Goal: Use online tool/utility: Utilize a website feature to perform a specific function

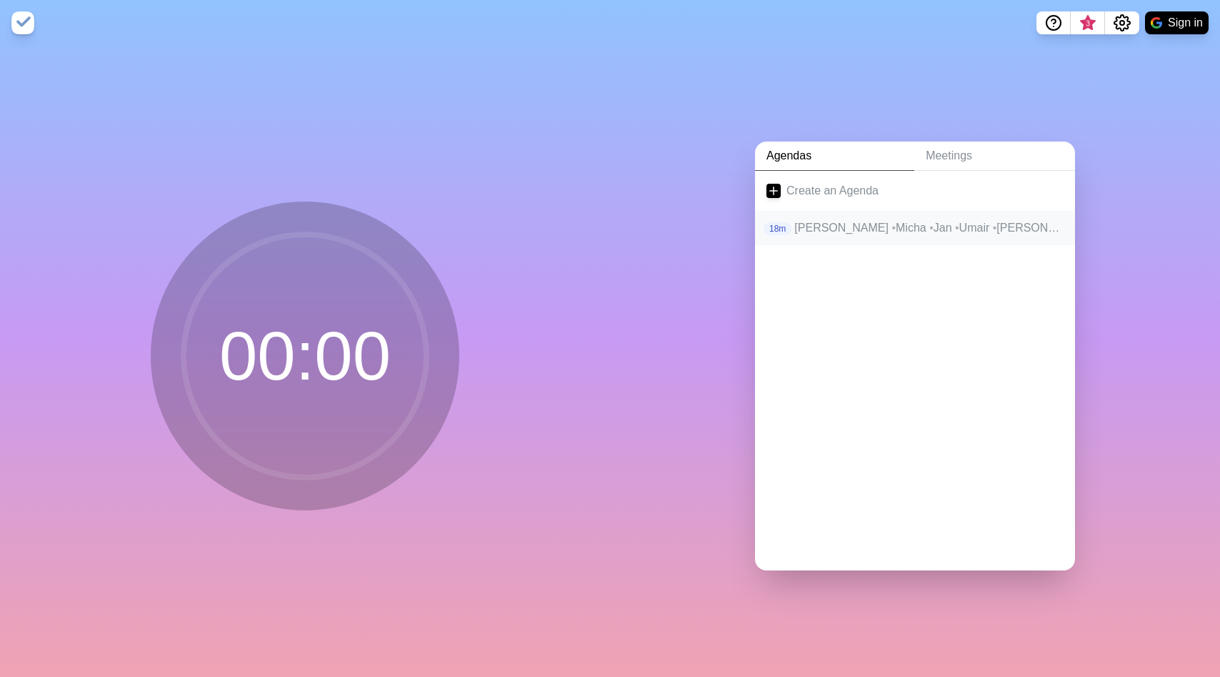
click at [1094, 230] on span "•" at bounding box center [1096, 227] width 4 height 12
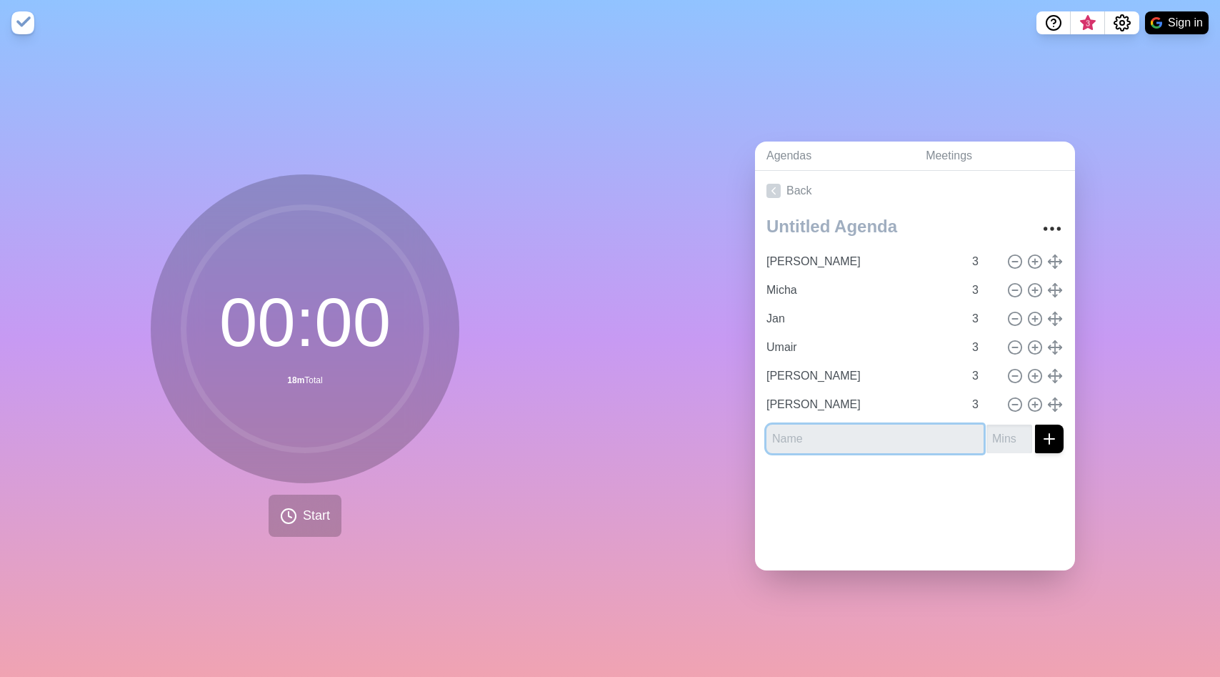
click at [825, 427] on input "text" at bounding box center [875, 438] width 217 height 29
type input "Lea"
click at [1015, 435] on input "number" at bounding box center [1010, 438] width 46 height 29
type input "3"
click at [1063, 436] on button "submit" at bounding box center [1049, 438] width 29 height 29
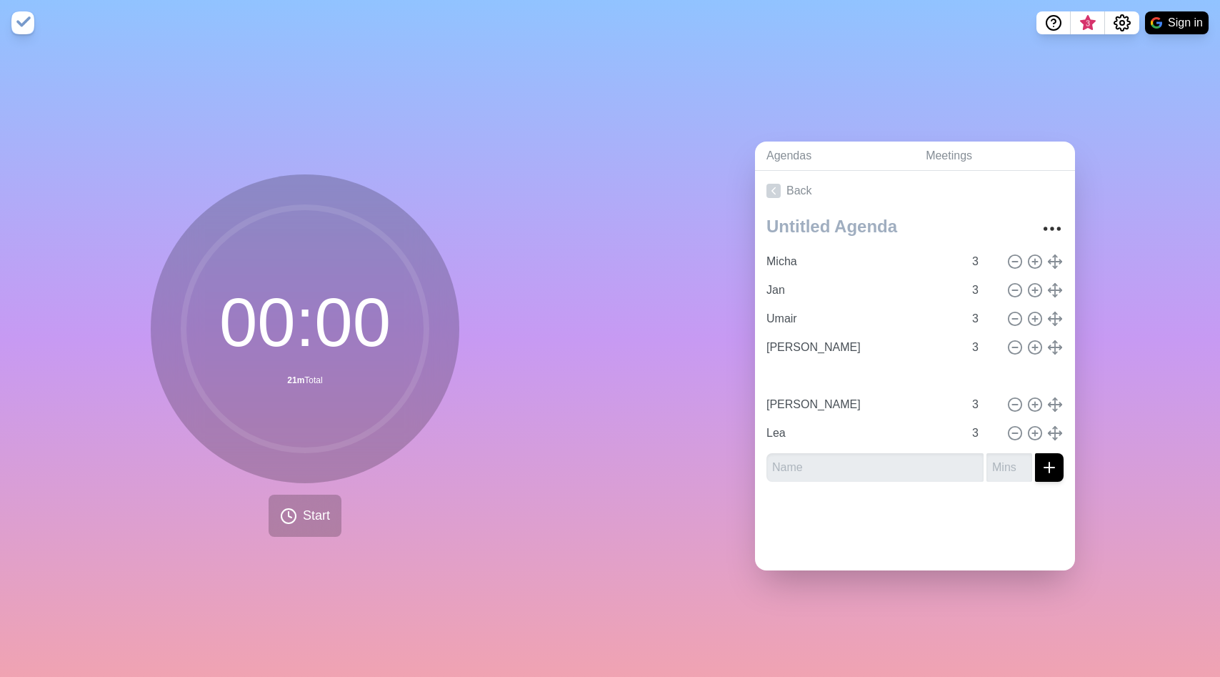
type input "Jan"
type input "Umair"
type input "[PERSON_NAME]"
type input "Micha"
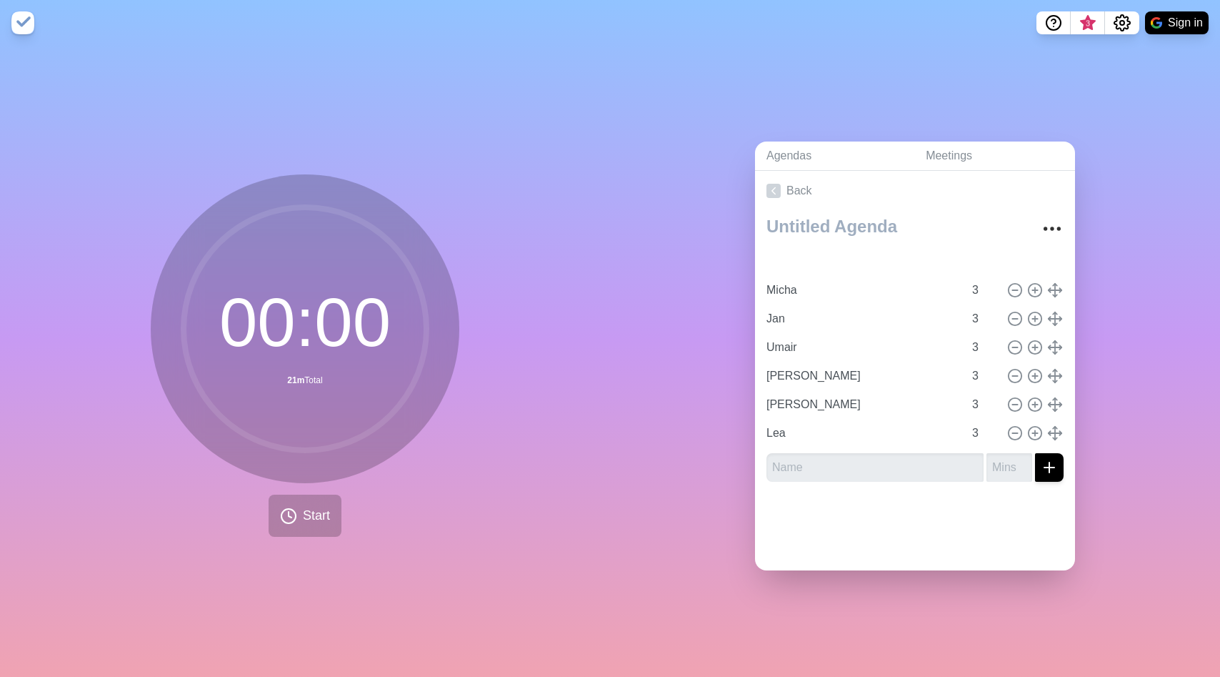
type input "[PERSON_NAME]"
type input "Micha"
type input "Jan"
type input "Umair"
type input "Jan"
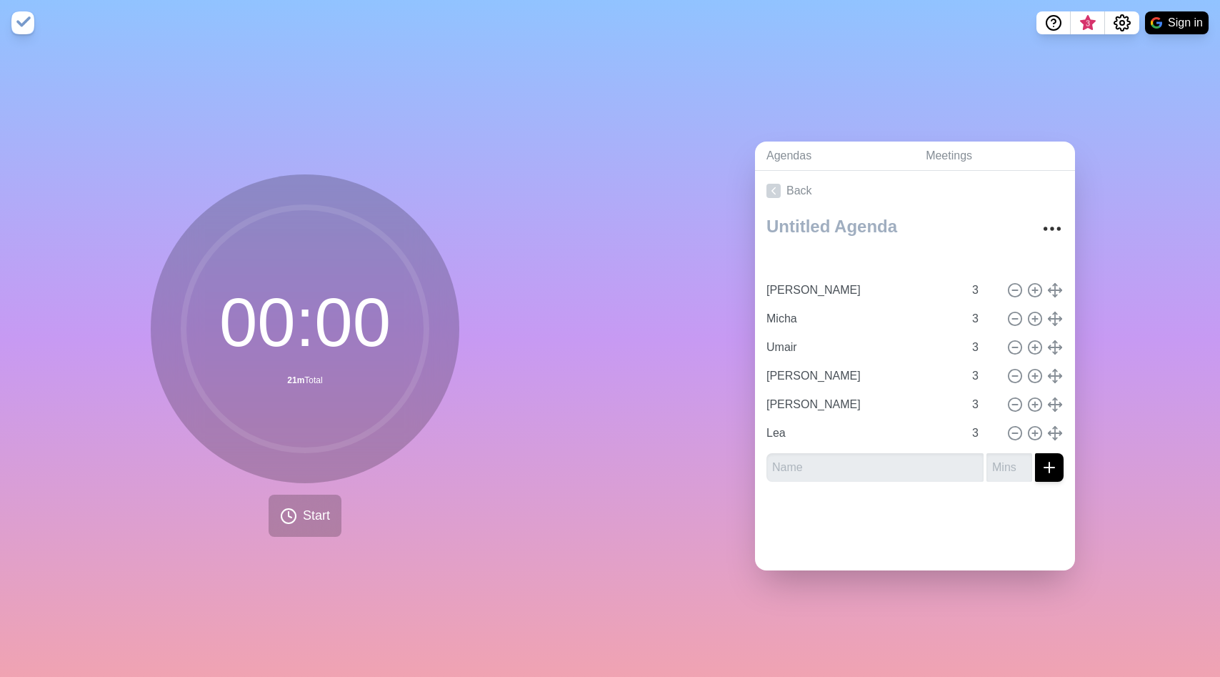
type input "[PERSON_NAME]"
type input "Micha"
type input "Lea"
type input "Jan"
type input "[PERSON_NAME]"
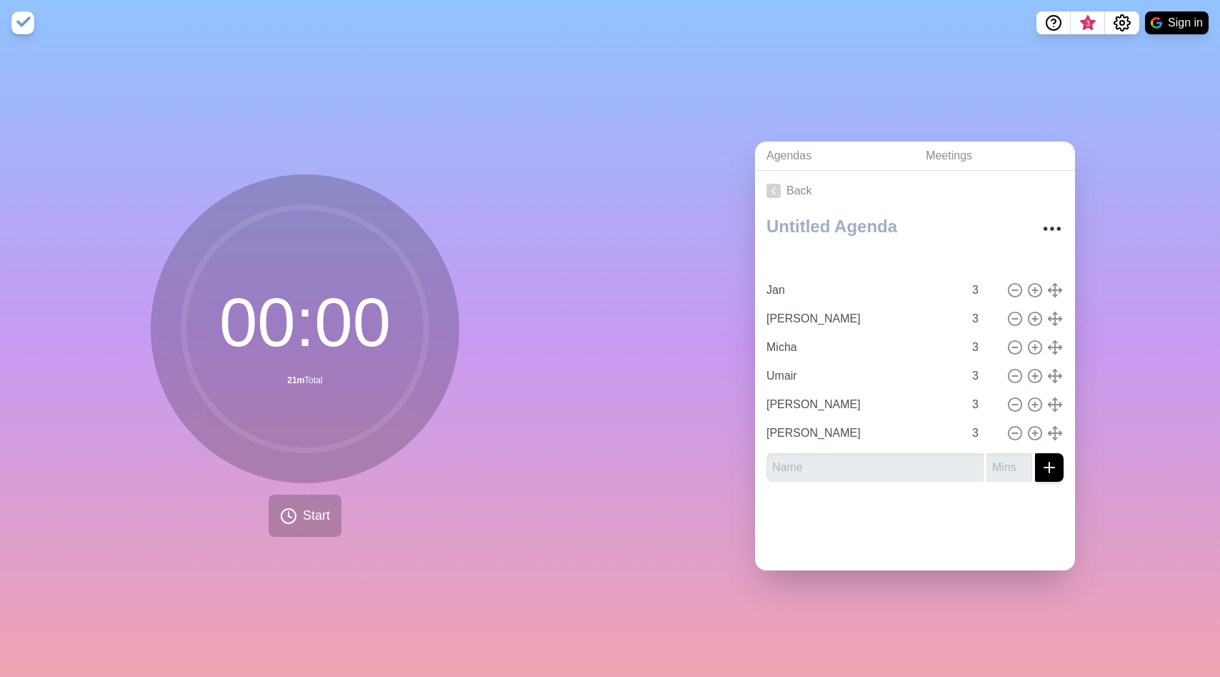
type input "Micha"
type input "Umair"
type input "[PERSON_NAME]"
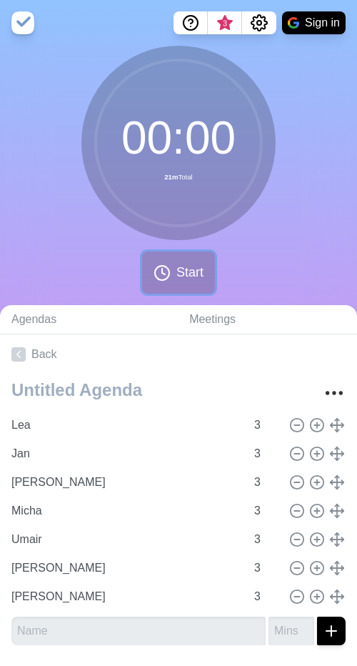
click at [186, 274] on span "Start" at bounding box center [189, 272] width 27 height 19
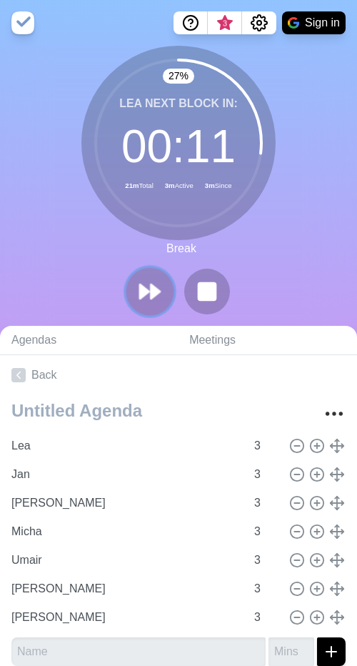
click at [141, 293] on polygon at bounding box center [144, 291] width 9 height 14
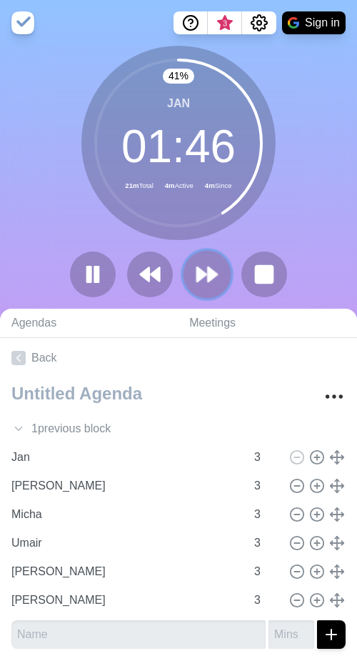
click at [216, 275] on polygon at bounding box center [212, 274] width 9 height 14
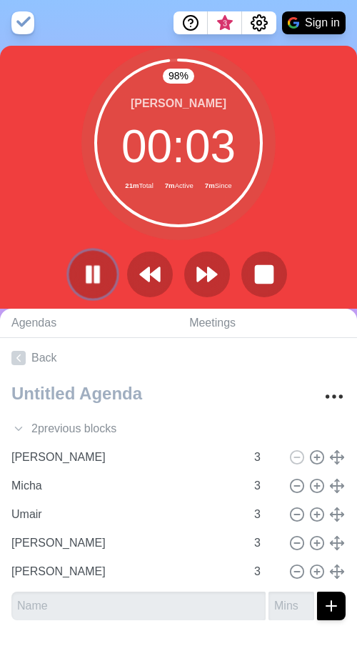
click at [79, 269] on button at bounding box center [93, 274] width 48 height 48
click at [79, 269] on button at bounding box center [93, 274] width 46 height 46
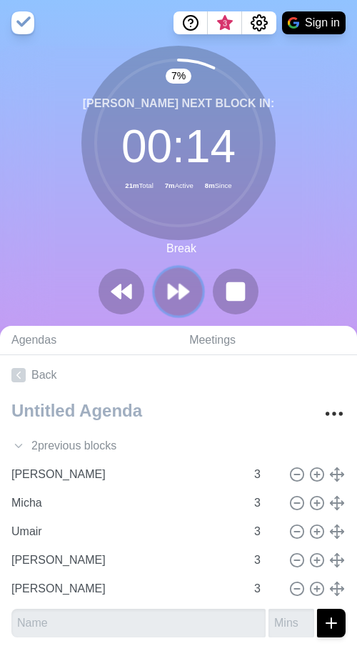
click at [192, 286] on button at bounding box center [178, 291] width 48 height 48
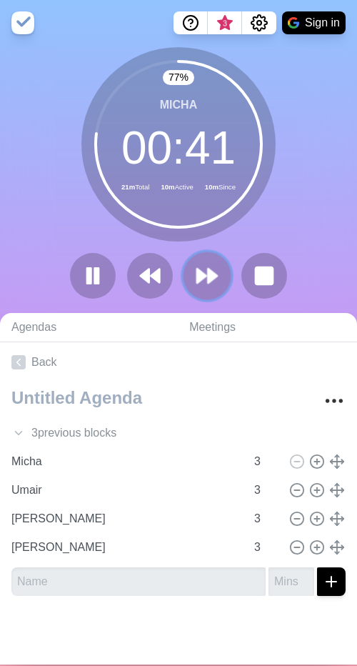
click at [212, 274] on polygon at bounding box center [212, 276] width 9 height 14
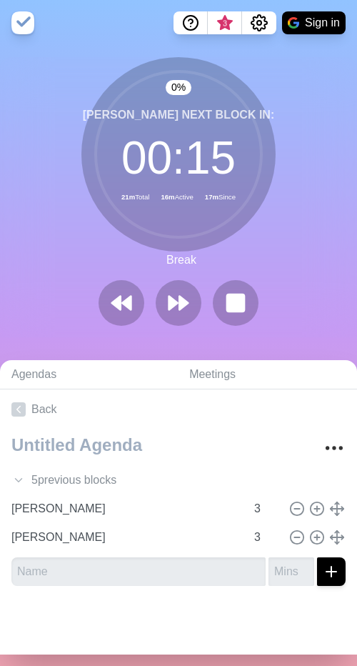
click at [94, 289] on div at bounding box center [178, 303] width 171 height 46
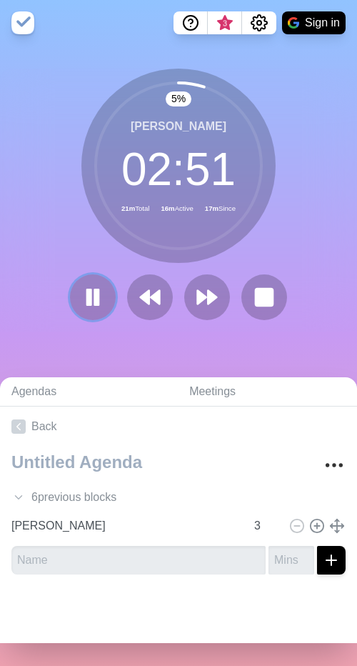
click at [95, 289] on rect at bounding box center [97, 296] width 4 height 15
